Goal: Task Accomplishment & Management: Complete application form

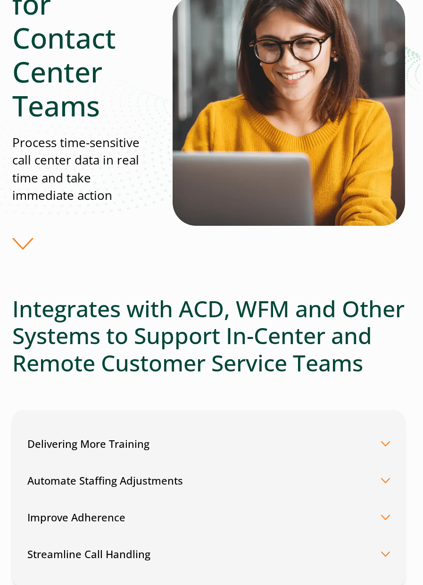
scroll to position [0, 3]
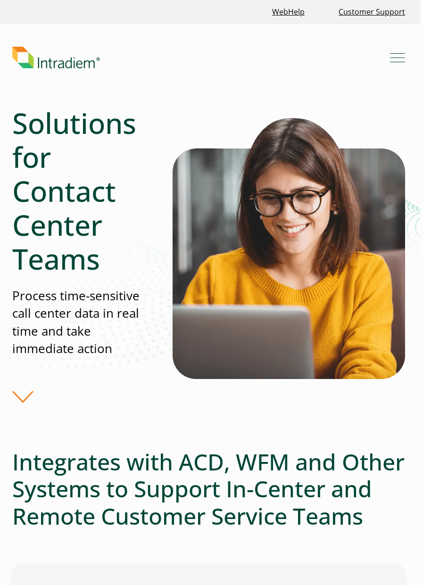
click at [149, 512] on h2 "Integrates with ACD, WFM and Other Systems to Support In-Center and Remote Cust…" at bounding box center [208, 489] width 393 height 82
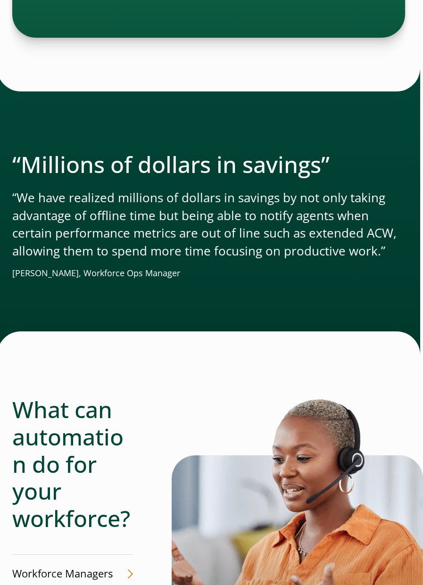
scroll to position [2257, 3]
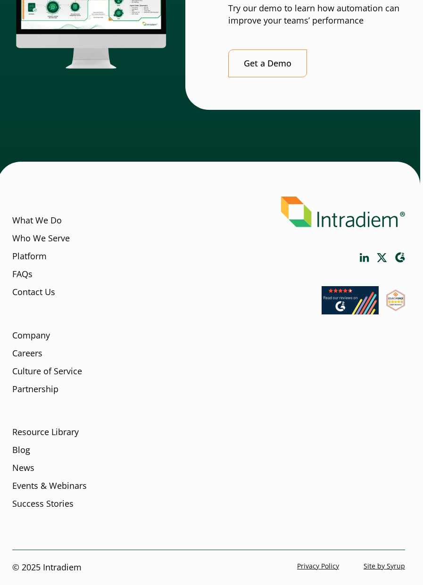
click at [31, 354] on link "Careers" at bounding box center [27, 353] width 30 height 12
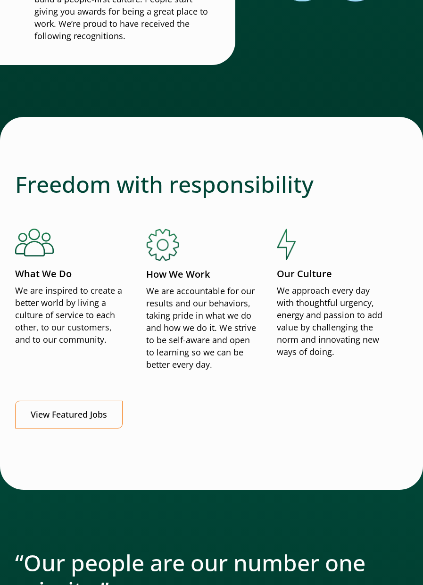
scroll to position [756, 0]
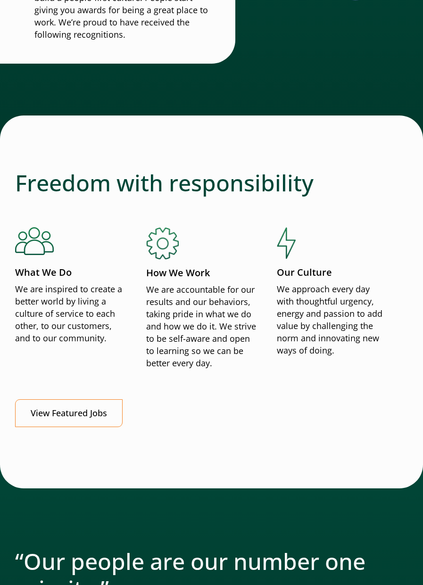
click at [80, 422] on link "View Featured Jobs" at bounding box center [68, 413] width 107 height 28
